Goal: Task Accomplishment & Management: Use online tool/utility

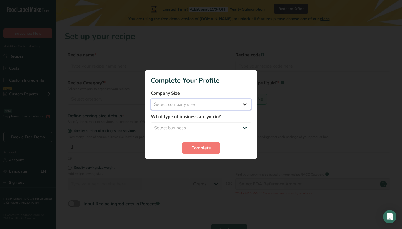
select select "1"
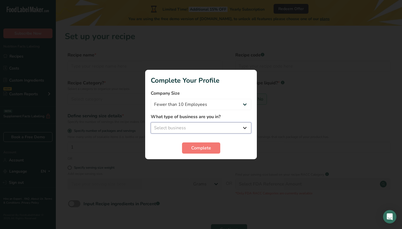
select select "1"
click at [205, 149] on span "Complete" at bounding box center [201, 148] width 20 height 7
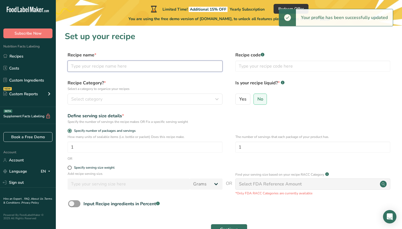
click at [187, 68] on input "text" at bounding box center [145, 66] width 155 height 11
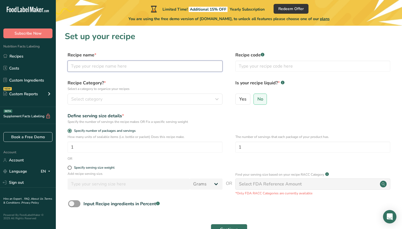
click at [188, 68] on input "text" at bounding box center [145, 66] width 155 height 11
click at [228, 92] on div "Recipe Category? * Select a category to organize your recipes Select category S…" at bounding box center [229, 94] width 328 height 28
click at [217, 100] on icon "button" at bounding box center [216, 99] width 7 height 10
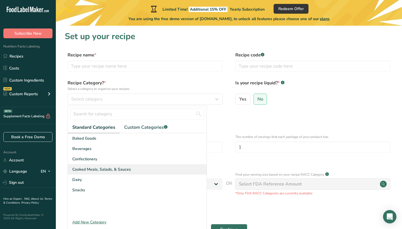
click at [123, 174] on div "Cooked Meals, Salads, & Sauces" at bounding box center [137, 169] width 139 height 10
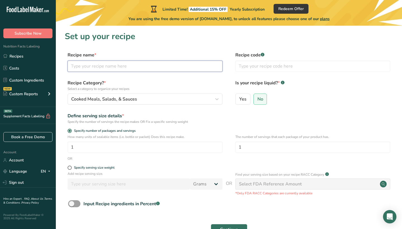
click at [119, 66] on input "text" at bounding box center [145, 66] width 155 height 11
type input "B"
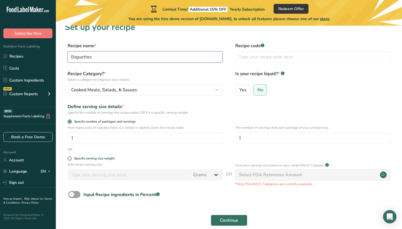
scroll to position [9, 0]
type input "Baguettes"
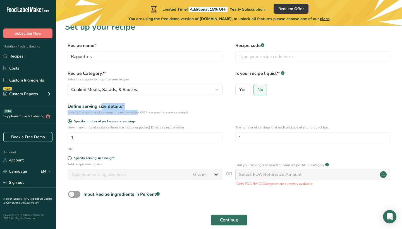
drag, startPoint x: 81, startPoint y: 103, endPoint x: 121, endPoint y: 111, distance: 40.7
click at [121, 111] on div "Define serving size details * Specify the number of servings the recipe makes O…" at bounding box center [145, 109] width 155 height 12
click at [121, 111] on div "Specify the number of servings the recipe makes OR Fix a specific serving weight" at bounding box center [145, 112] width 155 height 5
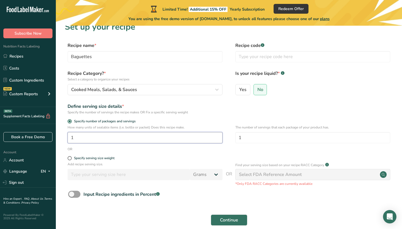
click at [154, 136] on input "1" at bounding box center [145, 137] width 155 height 11
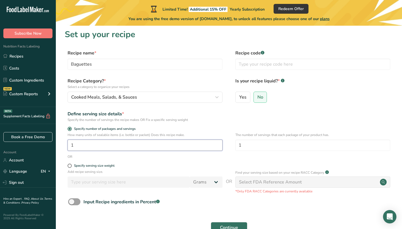
scroll to position [1, 0]
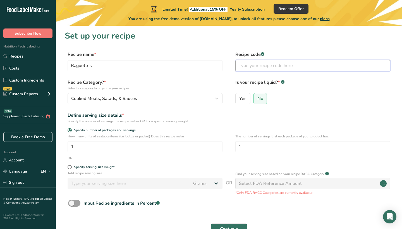
click at [271, 64] on input "text" at bounding box center [312, 65] width 155 height 11
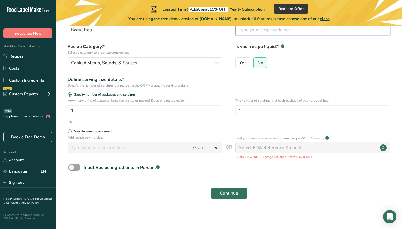
scroll to position [36, 0]
click at [275, 151] on div "Select FDA Reference Amount" at bounding box center [270, 148] width 63 height 7
drag, startPoint x: 270, startPoint y: 159, endPoint x: 310, endPoint y: 152, distance: 41.3
click at [310, 152] on div "Find your serving size based on your recipe RACC Category .a-a{fill:#347362;}.b…" at bounding box center [312, 147] width 155 height 25
click at [311, 153] on div "Find your serving size based on your recipe RACC Category .a-a{fill:#347362;}.b…" at bounding box center [312, 147] width 155 height 25
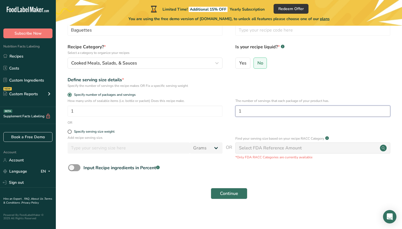
click at [249, 113] on input "1" at bounding box center [312, 110] width 155 height 11
click at [215, 116] on input "1" at bounding box center [145, 110] width 155 height 11
type input "3"
click at [304, 115] on input "1" at bounding box center [312, 110] width 155 height 11
click at [227, 193] on span "Continue" at bounding box center [229, 193] width 18 height 7
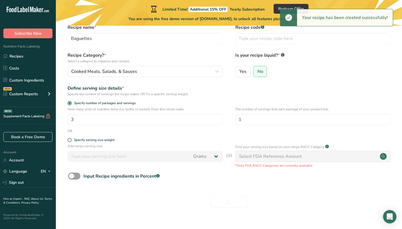
scroll to position [21, 0]
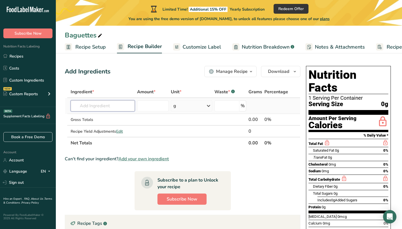
click at [120, 107] on input "text" at bounding box center [103, 105] width 64 height 11
type input "lettuce"
drag, startPoint x: 125, startPoint y: 107, endPoint x: 9, endPoint y: 107, distance: 115.8
click at [9, 107] on div ".a-20{fill:#fff;} Subscribe Now Nutrition Facts Labeling Recipes Costs Custom I…" at bounding box center [201, 157] width 402 height 315
click at [153, 129] on td at bounding box center [153, 131] width 34 height 11
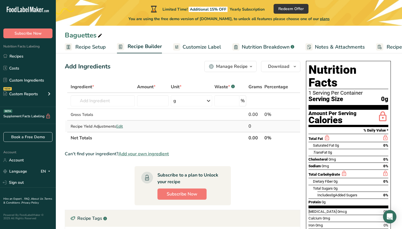
scroll to position [4, 0]
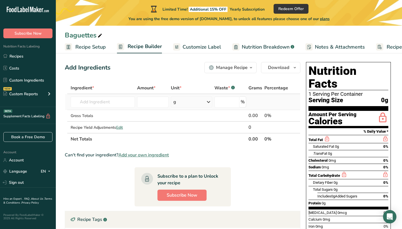
click at [104, 109] on td "Almond flour 1211 Milk, whole, 3.25% milkfat, without added vitamin A and vitam…" at bounding box center [102, 102] width 66 height 16
click at [95, 99] on input "text" at bounding box center [103, 101] width 64 height 11
type input "l"
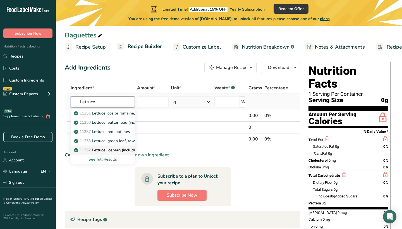
type input "Lettuce"
click at [131, 150] on p "11252 Lettuce, iceberg (includes crisphead types), raw" at bounding box center [126, 150] width 102 height 6
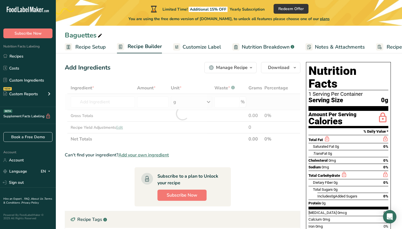
type input "Lettuce, iceberg (includes crisphead types), raw"
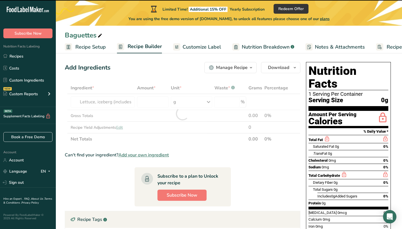
click at [128, 102] on div at bounding box center [182, 113] width 235 height 63
type input "0"
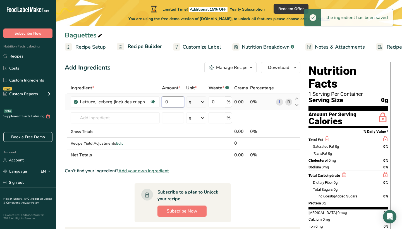
click at [167, 99] on input "0" at bounding box center [173, 101] width 22 height 11
drag, startPoint x: 170, startPoint y: 99, endPoint x: 164, endPoint y: 100, distance: 6.2
click at [164, 100] on input "0" at bounding box center [173, 101] width 22 height 11
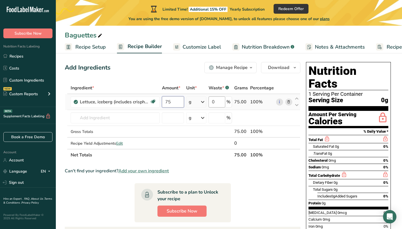
type input "75"
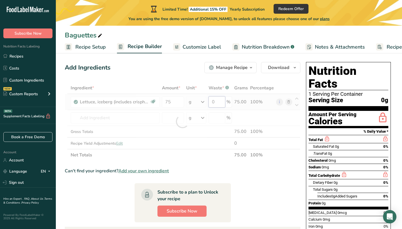
click at [218, 106] on div "Ingredient * Amount * Unit * Waste * .a-a{fill:#347362;}.b-a{fill:#fff;} Grams …" at bounding box center [182, 121] width 235 height 79
click at [114, 125] on div "Ingredient * Amount * Unit * Waste * .a-a{fill:#347362;}.b-a{fill:#fff;} Grams …" at bounding box center [182, 121] width 235 height 79
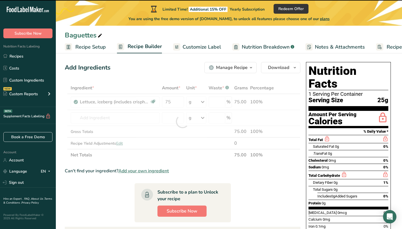
click at [111, 119] on div at bounding box center [182, 121] width 235 height 79
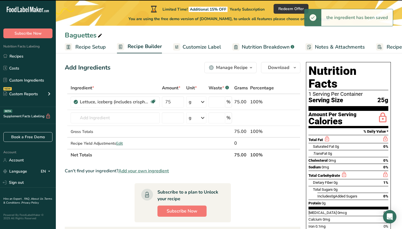
type input "0"
click at [116, 115] on input "text" at bounding box center [115, 117] width 89 height 11
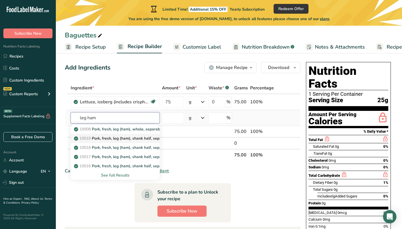
type input "leg ham"
click at [150, 141] on p "10019 Pork, fresh, leg (ham), shank half, separable lean only, cooked, roasted" at bounding box center [146, 138] width 143 height 6
type input "Pork, fresh, leg (ham), shank half, separable lean only, cooked, roasted"
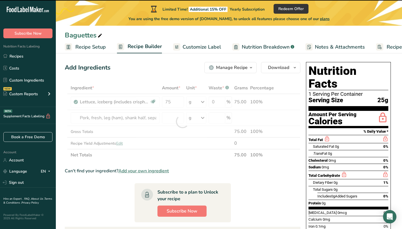
type input "0"
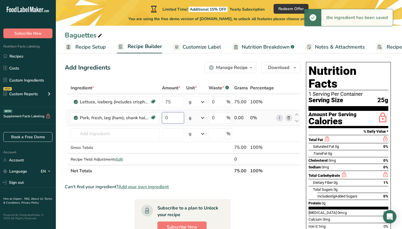
click at [169, 119] on input "0" at bounding box center [173, 117] width 22 height 11
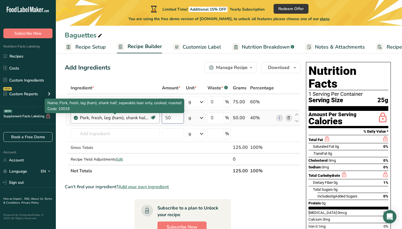
drag, startPoint x: 175, startPoint y: 119, endPoint x: 128, endPoint y: 119, distance: 47.4
click at [128, 119] on tr "Pork, fresh, leg (ham), shank half, separable lean only, cooked, roasted Dairy …" at bounding box center [182, 118] width 235 height 16
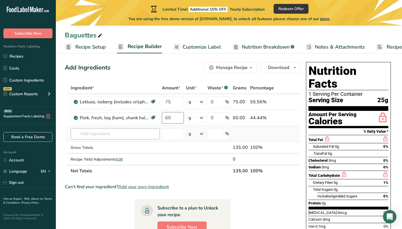
type input "60"
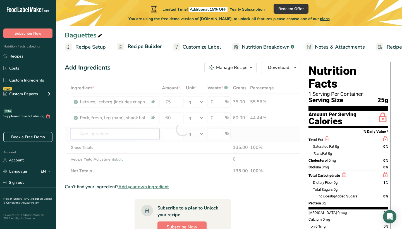
click at [130, 136] on div "Ingredient * Amount * Unit * Waste * .a-a{fill:#347362;}.b-a{fill:#fff;} Grams …" at bounding box center [182, 129] width 235 height 95
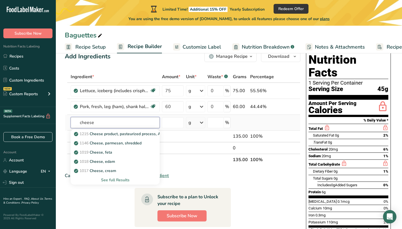
scroll to position [16, 0]
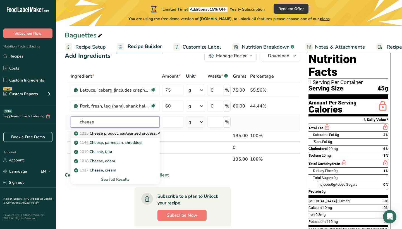
type input "cheese"
click at [153, 136] on p "1215 Cheese product, pasteurized process, American, reduced fat, fortified with…" at bounding box center [165, 133] width 181 height 6
type input "Cheese product, pasteurized process, American, reduced fat, fortified with vita…"
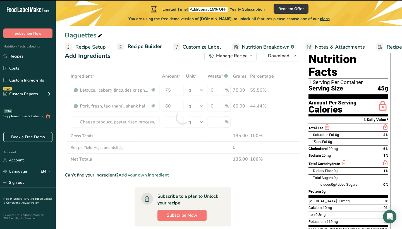
type input "0"
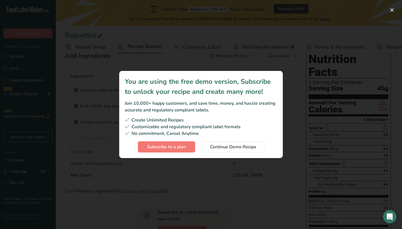
click at [396, 11] on div "Subscription modal" at bounding box center [201, 114] width 402 height 229
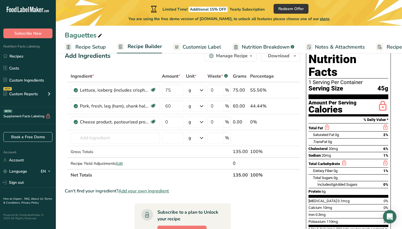
click at [393, 11] on div "Limited Time! Additional 15% OFF Yearly Subscription Redeem Offer You are using…" at bounding box center [229, 13] width 346 height 26
click at [177, 119] on input "0" at bounding box center [172, 121] width 21 height 11
type input "30"
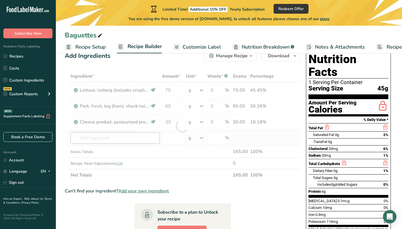
click at [113, 139] on div "Ingredient * Amount * Unit * Waste * .a-a{fill:#347362;}.b-a{fill:#fff;} Grams …" at bounding box center [182, 125] width 235 height 110
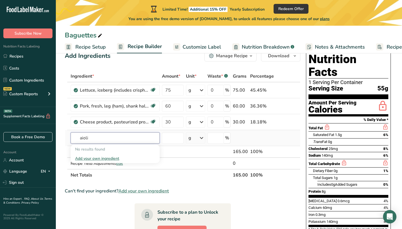
type input "aioli"
click at [112, 160] on div "Add your own ingredient" at bounding box center [115, 158] width 80 height 6
click at [107, 160] on div "Add your own ingredient" at bounding box center [115, 158] width 80 height 6
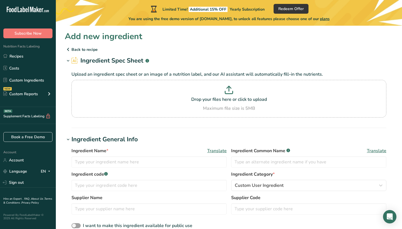
click at [141, 169] on div "Ingredient Name * Translate Ingredient Common Name .a-a{fill:#347362;}.b-a{fill…" at bounding box center [228, 158] width 315 height 23
click at [136, 162] on input "text" at bounding box center [148, 161] width 155 height 11
type input "Aioli"
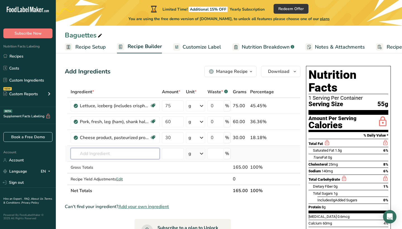
click at [129, 153] on input "text" at bounding box center [115, 153] width 89 height 11
type input "aio"
click at [104, 174] on div "Add your own ingredient" at bounding box center [115, 174] width 80 height 6
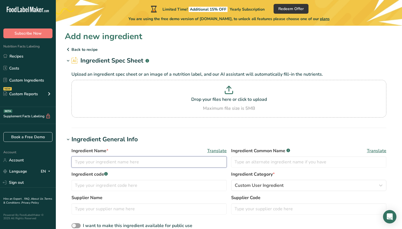
click at [119, 165] on input "text" at bounding box center [148, 161] width 155 height 11
type input "Aioli"
click at [152, 189] on input "text" at bounding box center [148, 185] width 155 height 11
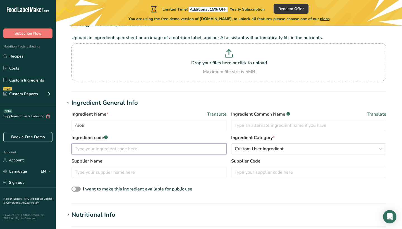
scroll to position [38, 0]
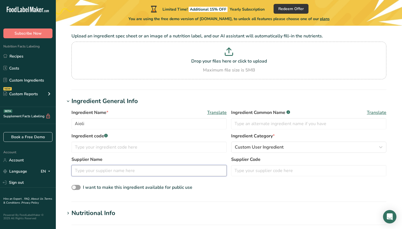
click at [137, 172] on input "text" at bounding box center [148, 170] width 155 height 11
click at [141, 148] on input "text" at bounding box center [148, 146] width 155 height 11
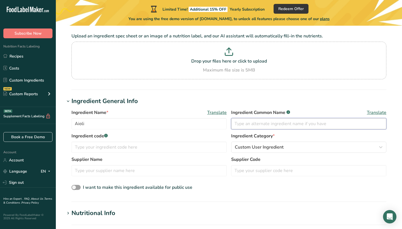
click at [257, 126] on input "text" at bounding box center [308, 123] width 155 height 11
click at [303, 145] on div "Custom User Ingredient" at bounding box center [307, 147] width 145 height 7
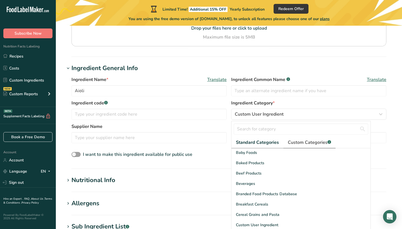
scroll to position [11, 0]
click at [282, 131] on input "text" at bounding box center [301, 128] width 134 height 11
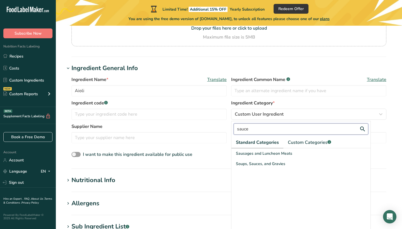
scroll to position [0, 0]
type input "sauce"
click at [275, 157] on div "Soups, Sauces, and Gravies" at bounding box center [300, 153] width 139 height 10
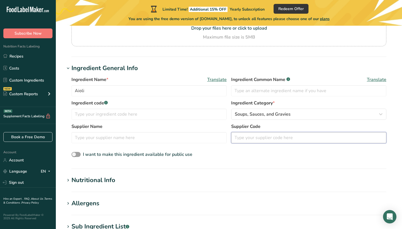
click at [256, 137] on input "text" at bounding box center [308, 137] width 155 height 11
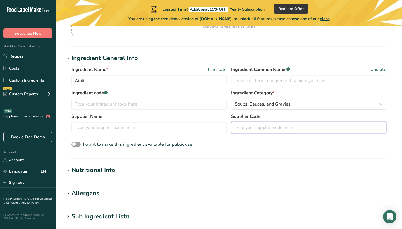
scroll to position [83, 0]
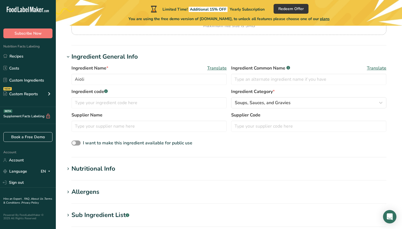
click at [192, 93] on label "Ingredient code .a-a{fill:#347362;}.b-a{fill:#fff;}" at bounding box center [148, 91] width 155 height 7
click at [192, 97] on div "Ingredient code .a-a{fill:#347362;}.b-a{fill:#fff;}" at bounding box center [148, 98] width 155 height 20
click at [193, 100] on input "text" at bounding box center [148, 102] width 155 height 11
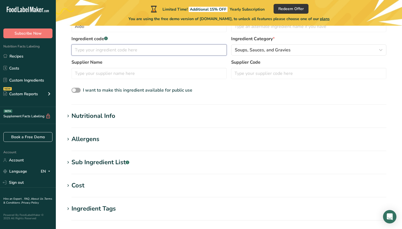
scroll to position [139, 0]
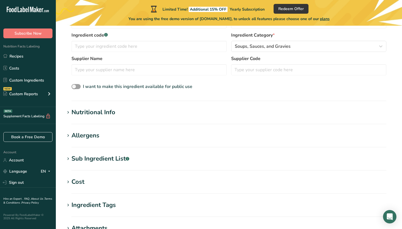
click at [97, 117] on section "Nutritional Info Serving Size .a-a{fill:#347362;}.b-a{fill:#fff;} Add ingredien…" at bounding box center [229, 116] width 328 height 16
click at [86, 112] on div "Nutritional Info" at bounding box center [93, 112] width 44 height 9
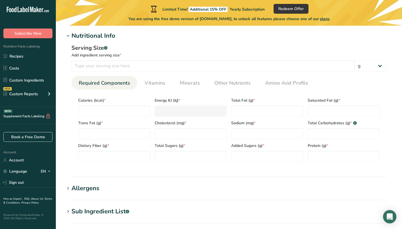
scroll to position [215, 0]
click at [136, 71] on input "number" at bounding box center [212, 65] width 283 height 11
type input "15"
click at [125, 108] on input "number" at bounding box center [114, 110] width 72 height 11
type input "8"
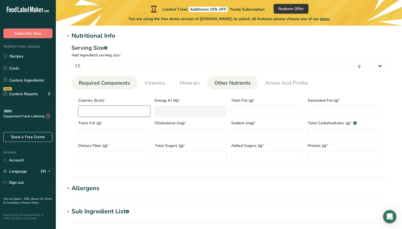
type KJ "33.5"
type input "80"
type KJ "334.7"
type input "80"
click at [134, 129] on Fat "number" at bounding box center [114, 133] width 72 height 11
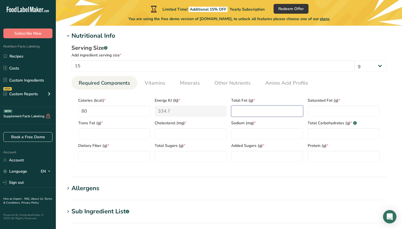
click at [246, 108] on Fat "number" at bounding box center [267, 110] width 72 height 11
type Fat "9"
click at [326, 116] on Fat "number" at bounding box center [343, 110] width 72 height 11
type Fat "1.5"
click at [99, 132] on Fat "number" at bounding box center [114, 133] width 72 height 11
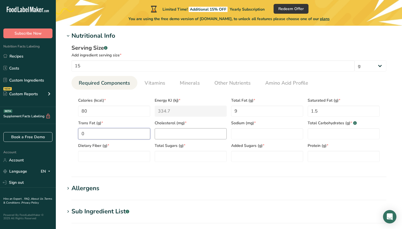
type Fat "0"
click at [188, 128] on div "Cholesterol (mg) *" at bounding box center [190, 128] width 76 height 23
click at [188, 129] on input "number" at bounding box center [191, 133] width 72 height 11
type input "0"
click at [246, 143] on span "Added Sugars (g) *" at bounding box center [267, 146] width 72 height 6
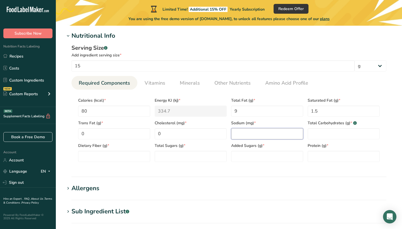
click at [245, 131] on input "number" at bounding box center [267, 133] width 72 height 11
type input "70"
click at [324, 136] on Carbohydrates "number" at bounding box center [343, 133] width 72 height 11
type Carbohydrates "1"
click at [115, 155] on Fiber "number" at bounding box center [114, 156] width 72 height 11
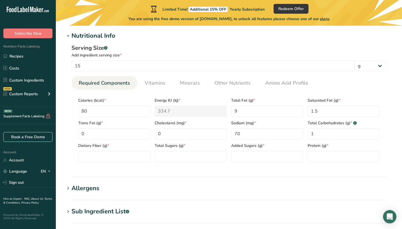
click at [396, 2] on div "Limited Time! Additional 15% OFF Yearly Subscription Redeem Offer You are using…" at bounding box center [229, 13] width 346 height 26
click at [117, 167] on div "Serving Size .a-a{fill:#347362;}.b-a{fill:#fff;} Add ingredient serving size * …" at bounding box center [229, 104] width 328 height 129
click at [117, 158] on Fiber "number" at bounding box center [114, 156] width 72 height 11
type Fiber "0"
click at [187, 150] on div "Total Sugars (g) *" at bounding box center [190, 150] width 76 height 23
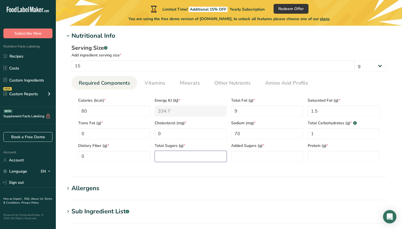
click at [205, 153] on Sugars "number" at bounding box center [191, 156] width 72 height 11
type Sugars "9"
click at [288, 153] on Sugars "number" at bounding box center [267, 156] width 72 height 11
click at [323, 165] on section "Calories (kcal) * 80 Energy KJ (kj) * 334.7 Total Fat (g) * 9 Saturated Fat (g)…" at bounding box center [228, 128] width 315 height 77
click at [295, 156] on Sugars "number" at bounding box center [267, 156] width 72 height 11
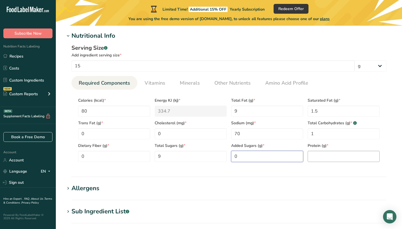
type Sugars "0"
click at [328, 158] on input "number" at bounding box center [343, 156] width 72 height 11
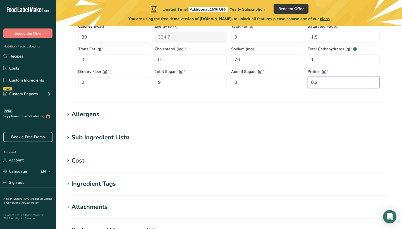
scroll to position [197, 0]
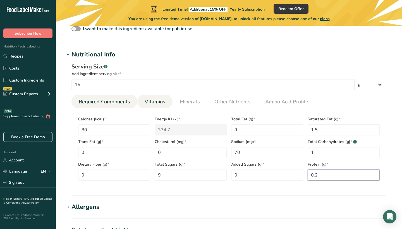
type input "0.2"
click at [163, 107] on link "Vitamins" at bounding box center [154, 102] width 25 height 14
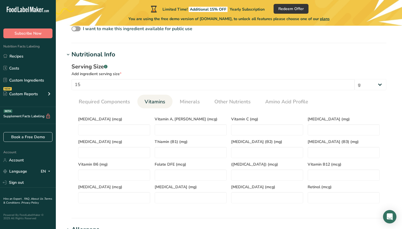
click at [129, 145] on div "Vitamin K (mcg)" at bounding box center [114, 146] width 76 height 23
click at [128, 134] on D "number" at bounding box center [114, 129] width 72 height 11
click at [197, 102] on span "Minerals" at bounding box center [190, 102] width 20 height 8
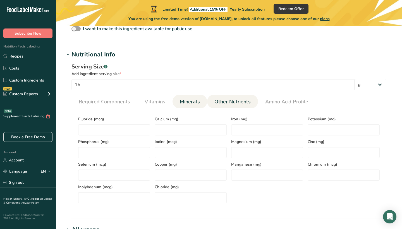
click at [214, 102] on span "Other Nutrients" at bounding box center [232, 102] width 36 height 8
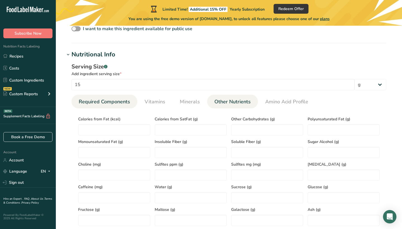
click at [124, 108] on link "Required Components" at bounding box center [104, 102] width 56 height 14
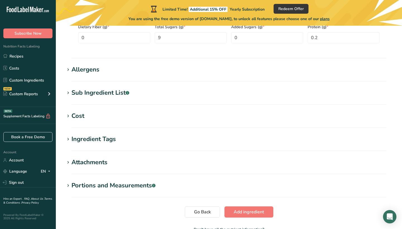
click at [107, 74] on h1 "Allergens" at bounding box center [229, 69] width 328 height 9
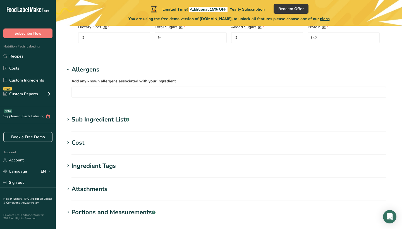
scroll to position [337, 0]
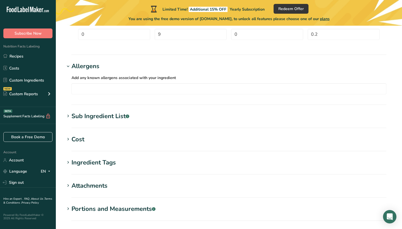
click at [101, 71] on div "Add any known allergens associated with your ingredient Soy Tree Nuts Wheat Mil…" at bounding box center [229, 84] width 328 height 27
click at [88, 74] on div "Add any known allergens associated with your ingredient Soy Tree Nuts Wheat Mil…" at bounding box center [229, 84] width 328 height 27
click at [116, 74] on label "Add any known allergens associated with your ingredient" at bounding box center [228, 77] width 315 height 7
click at [88, 71] on div "Add any known allergens associated with your ingredient Soy Tree Nuts Wheat Mil…" at bounding box center [229, 84] width 328 height 27
click at [80, 68] on div "Allergens" at bounding box center [85, 66] width 28 height 9
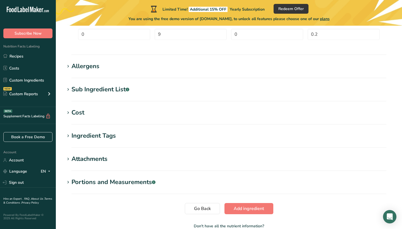
click at [92, 94] on section "Sub Ingredient List .a-a{fill:#347362;}.b-a{fill:#fff;} Translate" at bounding box center [229, 93] width 328 height 16
click at [92, 91] on div "Sub Ingredient List .a-a{fill:#347362;}.b-a{fill:#fff;}" at bounding box center [100, 89] width 58 height 9
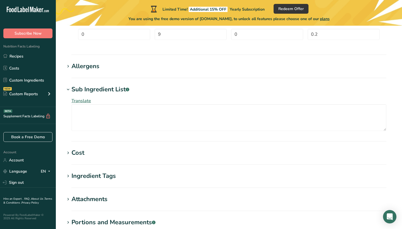
click at [92, 91] on div "Sub Ingredient List .a-a{fill:#347362;}.b-a{fill:#fff;}" at bounding box center [100, 89] width 58 height 9
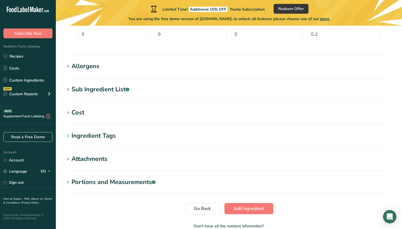
click at [92, 123] on section "Cost Price($) .a-a{fill:#347362;}.b-a{fill:#fff;} Amount Unit Grams kg mg mcg l…" at bounding box center [229, 116] width 328 height 16
click at [86, 119] on section "Cost Price($) .a-a{fill:#347362;}.b-a{fill:#fff;} Amount Unit Grams kg mg mcg l…" at bounding box center [229, 116] width 328 height 16
click at [82, 117] on section "Cost Price($) .a-a{fill:#347362;}.b-a{fill:#fff;} Amount Unit Grams kg mg mcg l…" at bounding box center [229, 116] width 328 height 16
click at [81, 115] on div "Cost" at bounding box center [77, 112] width 13 height 9
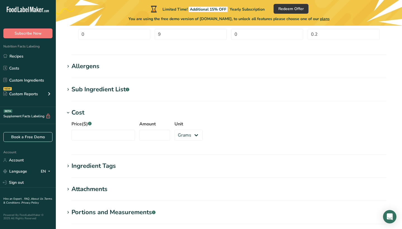
click at [81, 115] on div "Cost" at bounding box center [77, 112] width 13 height 9
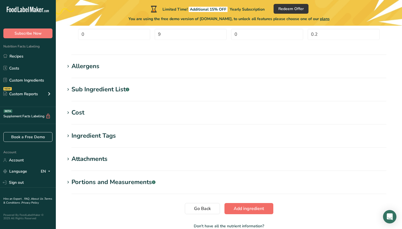
click at [239, 207] on span "Add ingredient" at bounding box center [249, 208] width 30 height 7
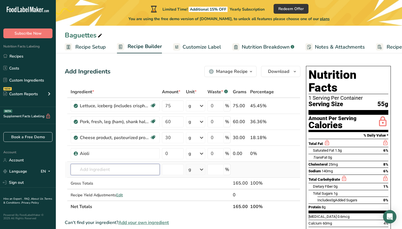
click at [136, 175] on input "text" at bounding box center [115, 169] width 89 height 11
type input "baguette"
drag, startPoint x: 114, startPoint y: 159, endPoint x: 191, endPoint y: 167, distance: 77.8
click at [191, 167] on tr "No results found Add your own ingredient g Weight Units g kg mg See more Volume…" at bounding box center [182, 170] width 235 height 16
click at [178, 157] on input "0" at bounding box center [172, 153] width 21 height 11
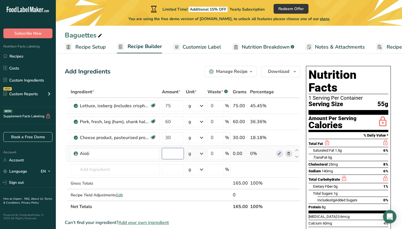
type input "7"
type input "10"
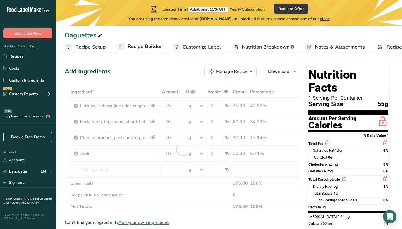
click at [141, 176] on div "Ingredient * Amount * Unit * Waste * .a-a{fill:#347362;}.b-a{fill:#fff;} Grams …" at bounding box center [182, 149] width 235 height 126
click at [133, 171] on div at bounding box center [182, 149] width 235 height 126
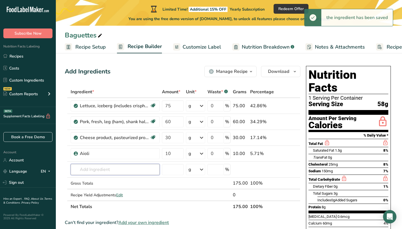
click at [129, 172] on input "text" at bounding box center [115, 169] width 89 height 11
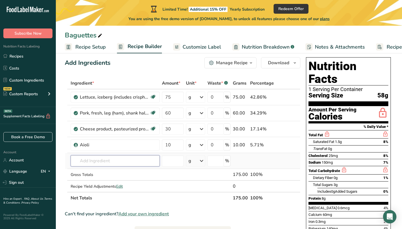
scroll to position [9, 0]
click at [107, 159] on input "text" at bounding box center [115, 160] width 89 height 11
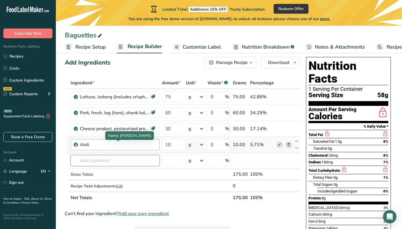
scroll to position [31, 0]
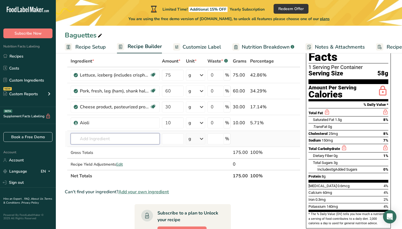
click at [131, 141] on input "text" at bounding box center [115, 138] width 89 height 11
type input "baguette"
click at [113, 158] on div "Add your own ingredient" at bounding box center [115, 159] width 80 height 6
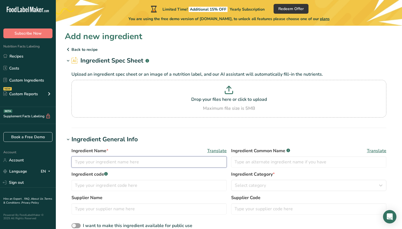
click at [160, 160] on input "text" at bounding box center [148, 161] width 155 height 11
type input "Baguette"
click at [255, 185] on span "Custom User Ingredient" at bounding box center [259, 185] width 49 height 7
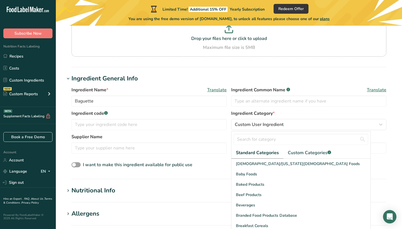
scroll to position [84, 0]
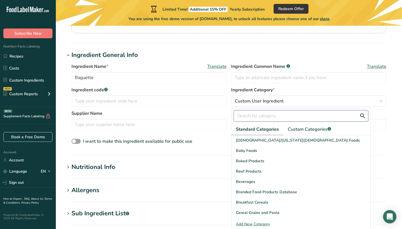
click at [260, 119] on input "text" at bounding box center [301, 115] width 134 height 11
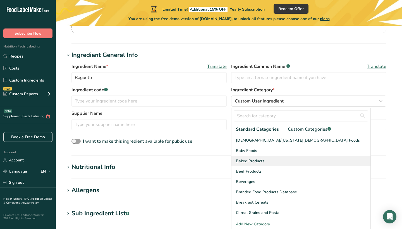
click at [254, 158] on div "Baked Products" at bounding box center [300, 161] width 139 height 10
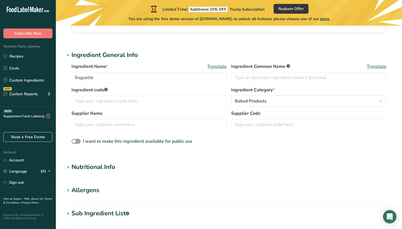
click at [172, 135] on div "Ingredient Name * Translate Baguette Ingredient Common Name .a-a{fill:#347362;}…" at bounding box center [229, 104] width 328 height 89
click at [156, 123] on input "text" at bounding box center [148, 124] width 155 height 11
click at [258, 132] on div "Supplier Name Supplier Code" at bounding box center [228, 121] width 315 height 23
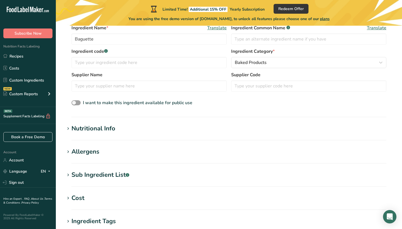
click at [151, 124] on h1 "Nutritional Info" at bounding box center [229, 128] width 328 height 9
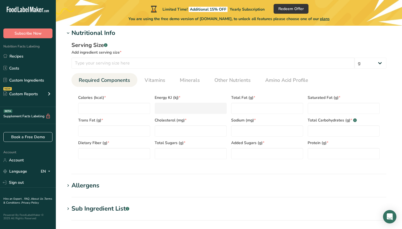
scroll to position [218, 0]
click at [109, 109] on input "number" at bounding box center [114, 107] width 72 height 11
click at [188, 69] on div "Serving Size .a-a{fill:#347362;}.b-a{fill:#fff;} Add ingredient serving size * …" at bounding box center [229, 101] width 328 height 129
click at [186, 65] on input "number" at bounding box center [212, 62] width 283 height 11
type input "71"
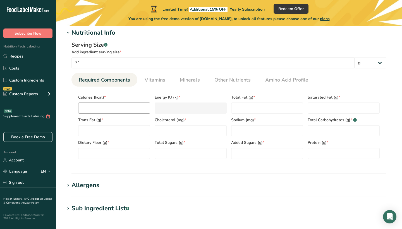
click at [131, 113] on div "Calories (kcal) * Energy KJ (kj) * Total Fat (g) * Saturated Fat (g) * Trans Fa…" at bounding box center [229, 125] width 306 height 68
click at [131, 106] on input "number" at bounding box center [114, 107] width 72 height 11
type input "2"
type KJ "8.4"
type input "21"
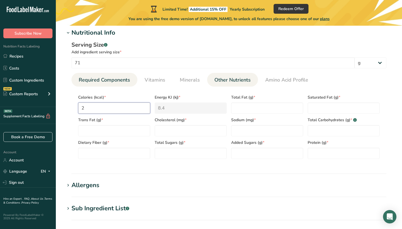
type KJ "87.9"
type input "210"
type KJ "878.6"
type input "210"
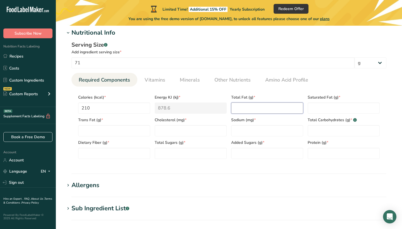
click at [283, 112] on Fat "number" at bounding box center [267, 107] width 72 height 11
type Fat "8"
click at [342, 107] on Fat "number" at bounding box center [343, 107] width 72 height 11
type Fat "2"
click at [105, 134] on Fat "number" at bounding box center [114, 130] width 72 height 11
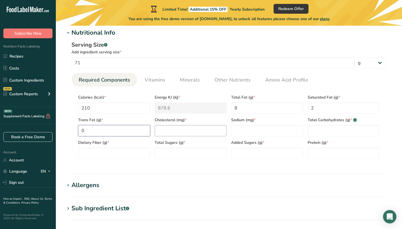
type Fat "0"
click at [167, 128] on input "number" at bounding box center [191, 130] width 72 height 11
type input "50"
click at [237, 129] on input "number" at bounding box center [267, 130] width 72 height 11
type input "240"
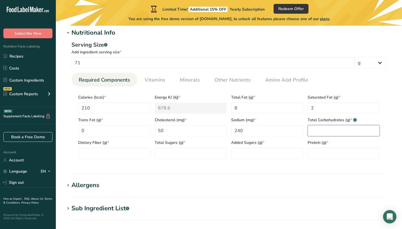
click at [321, 128] on Carbohydrates "number" at bounding box center [343, 130] width 72 height 11
type Carbohydrates "30"
click at [117, 158] on Fiber "number" at bounding box center [114, 153] width 72 height 11
type Fiber "30"
click at [172, 149] on Sugars "number" at bounding box center [191, 153] width 72 height 11
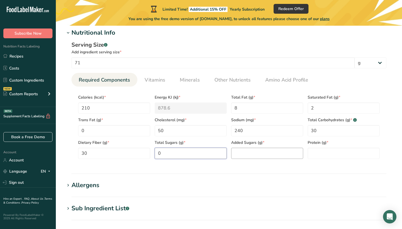
type Sugars "0"
click at [249, 157] on Sugars "number" at bounding box center [267, 153] width 72 height 11
type Sugars "0"
click at [331, 153] on input "number" at bounding box center [343, 153] width 72 height 11
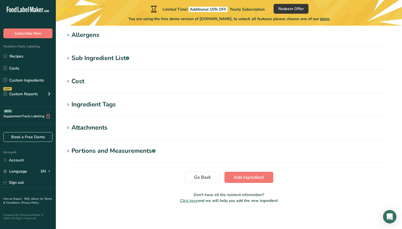
type input "2"
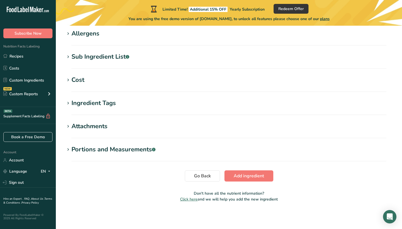
click at [245, 174] on span "Add ingredient" at bounding box center [249, 175] width 30 height 7
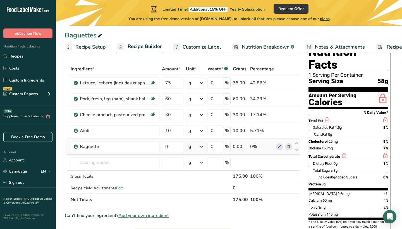
scroll to position [14, 0]
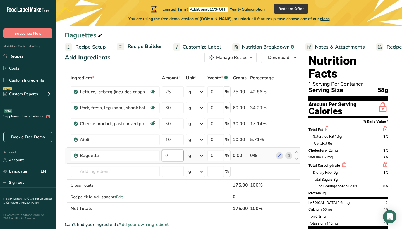
click at [164, 156] on input "0" at bounding box center [172, 155] width 21 height 11
click at [172, 156] on input "0" at bounding box center [172, 155] width 21 height 11
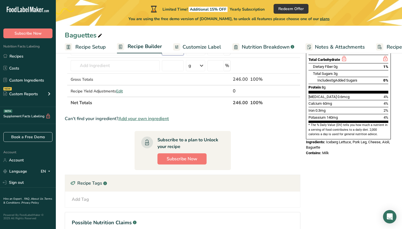
type input "71"
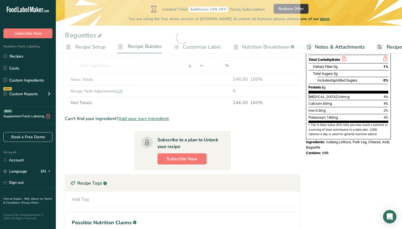
click at [270, 150] on section "Ingredient * Amount * Unit * Waste * .a-a{fill:#347362;}.b-a{fill:#fff;} Grams …" at bounding box center [182, 111] width 235 height 291
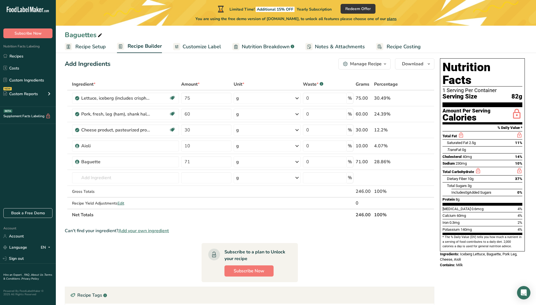
scroll to position [6, 0]
